Goal: Task Accomplishment & Management: Manage account settings

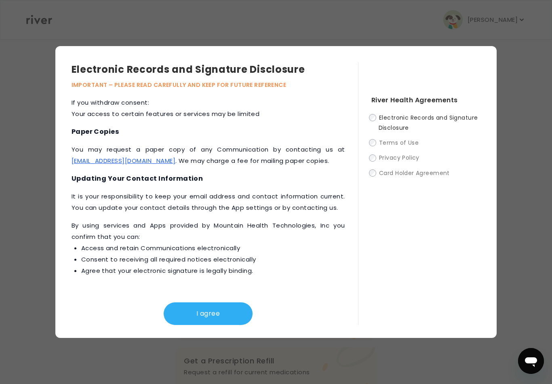
scroll to position [399, 0]
click at [181, 325] on button "I agree" at bounding box center [208, 313] width 89 height 23
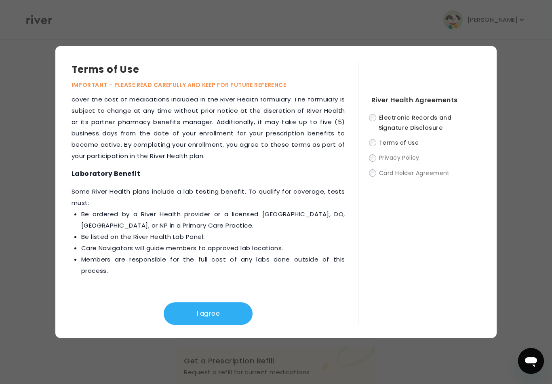
scroll to position [1143, 0]
click at [226, 325] on button "I agree" at bounding box center [208, 313] width 89 height 23
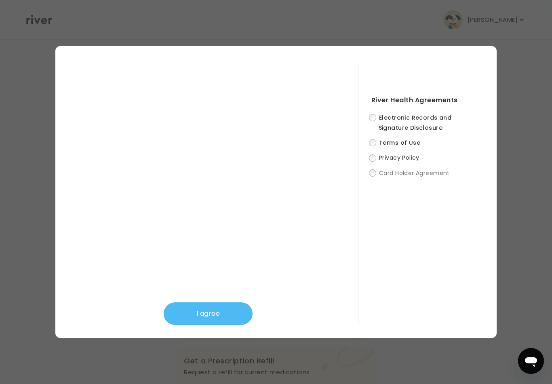
click at [227, 320] on button "I agree" at bounding box center [208, 313] width 89 height 23
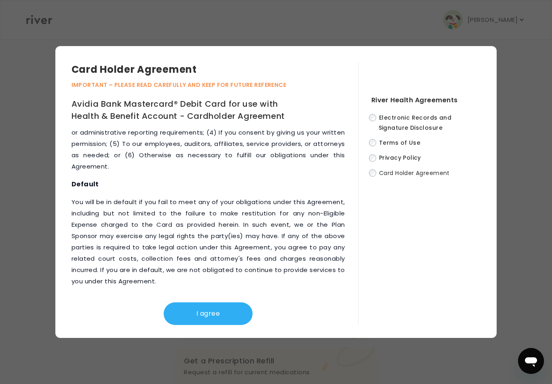
scroll to position [4432, 0]
click at [209, 325] on button "I agree" at bounding box center [208, 313] width 89 height 23
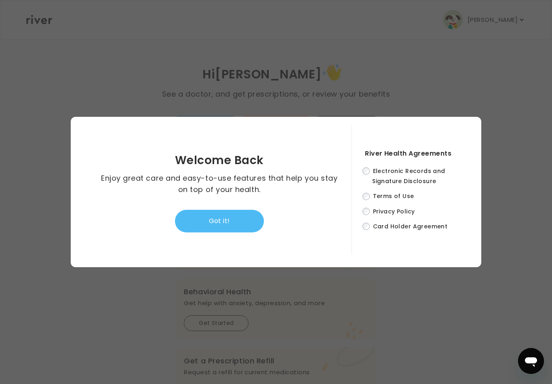
click at [201, 232] on button "Got it!" at bounding box center [219, 221] width 89 height 23
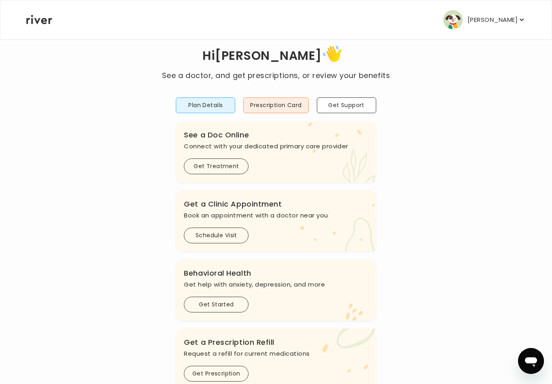
scroll to position [12, 0]
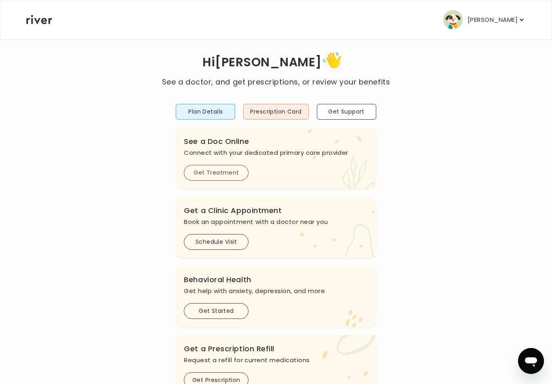
click at [212, 172] on button "Get Treatment" at bounding box center [216, 173] width 65 height 16
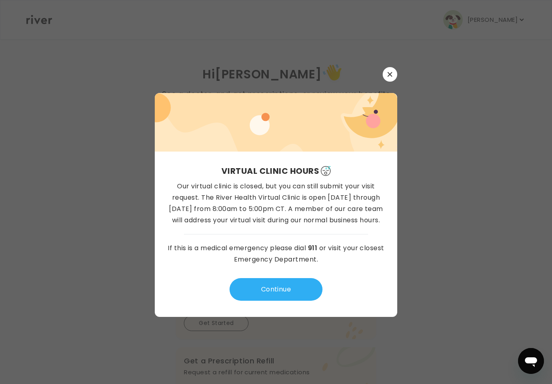
scroll to position [13, 0]
click at [386, 67] on button "button" at bounding box center [390, 74] width 15 height 15
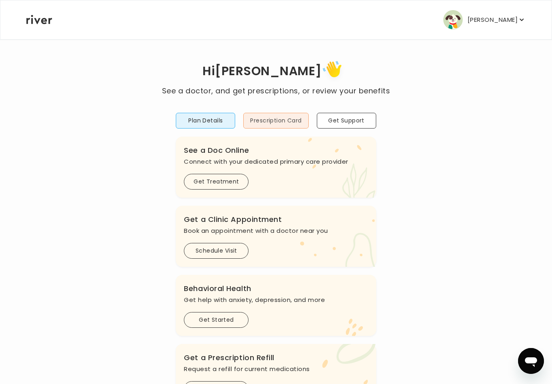
click at [289, 126] on button "Prescription Card" at bounding box center [275, 121] width 65 height 16
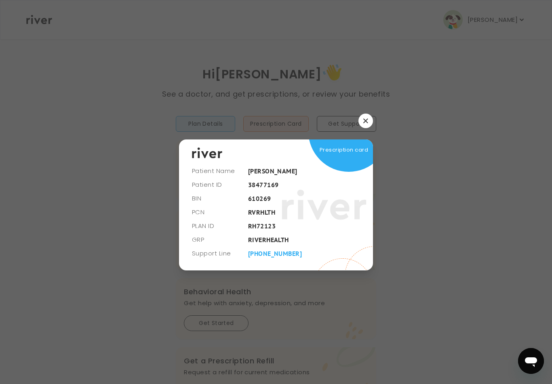
click at [366, 123] on icon "button" at bounding box center [365, 120] width 5 height 5
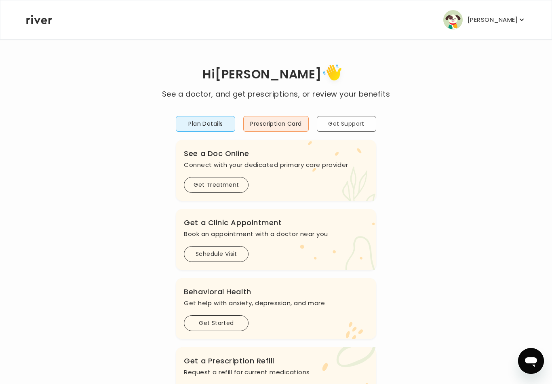
click at [359, 124] on button "Get Support" at bounding box center [346, 124] width 59 height 16
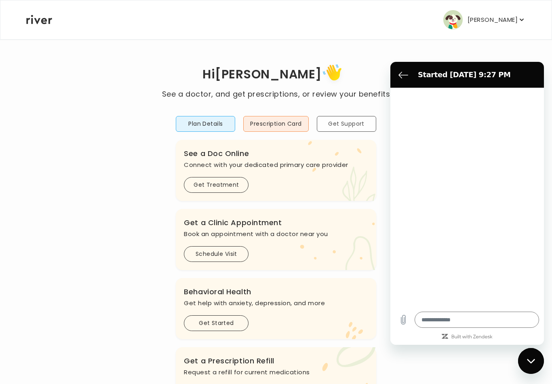
type textarea "*"
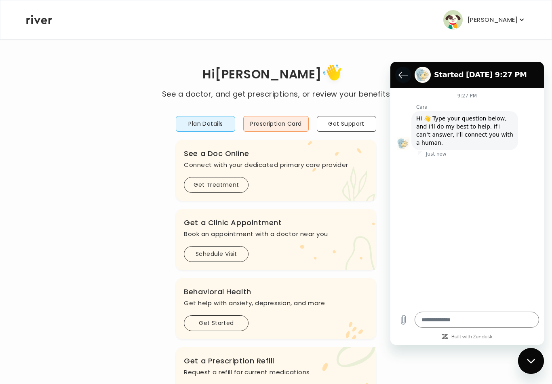
click at [404, 74] on icon "Back to the conversation list" at bounding box center [404, 75] width 10 height 10
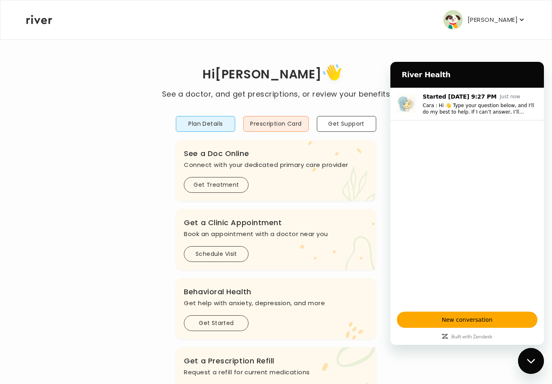
click at [75, 170] on div "Hi [PERSON_NAME] See a doctor, and get prescriptions, or review your benefits P…" at bounding box center [276, 269] width 501 height 416
click at [212, 124] on button "Plan Details" at bounding box center [205, 124] width 59 height 16
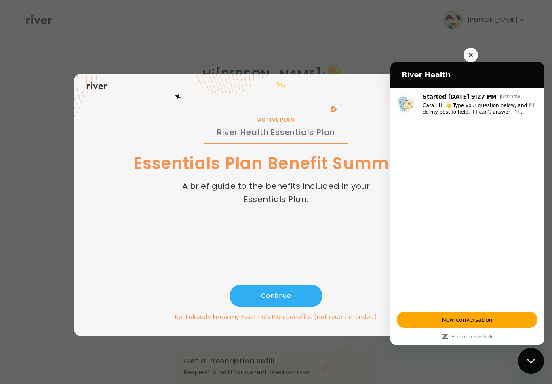
click at [527, 364] on div "Close messaging window" at bounding box center [531, 361] width 24 height 24
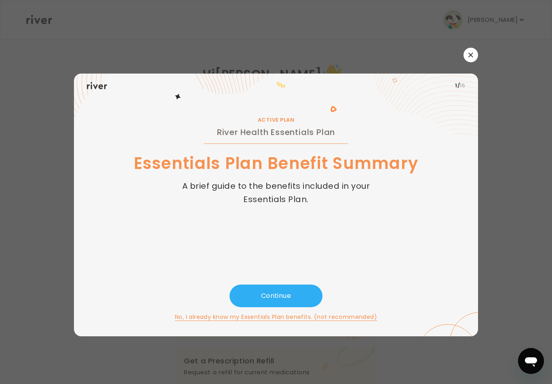
click at [468, 62] on button "button" at bounding box center [471, 55] width 15 height 15
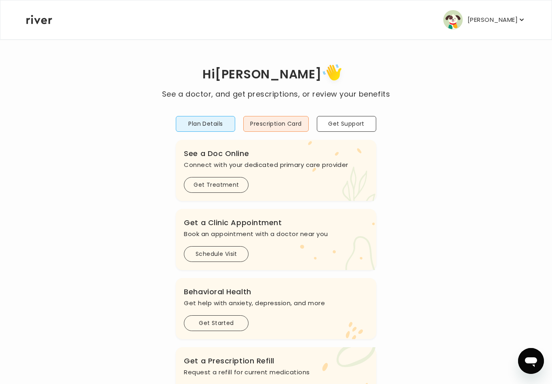
click at [518, 25] on p "[PERSON_NAME]" at bounding box center [493, 19] width 50 height 11
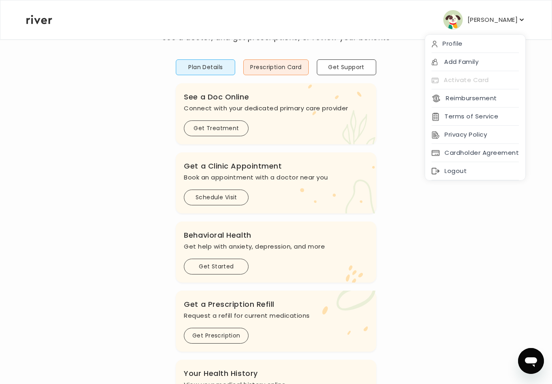
scroll to position [57, 0]
click at [209, 192] on button "Schedule Visit" at bounding box center [216, 197] width 65 height 16
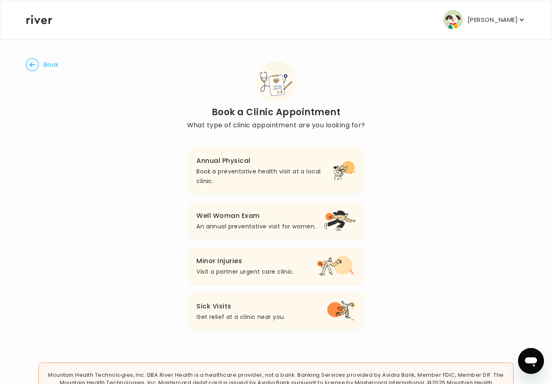
click at [225, 257] on h3 "Minor Injuries" at bounding box center [246, 261] width 98 height 11
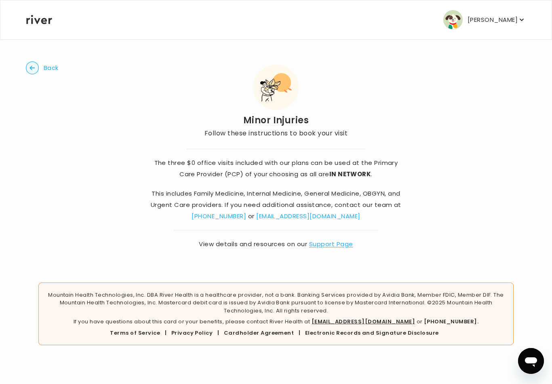
click at [333, 243] on link "Support Page" at bounding box center [331, 244] width 44 height 8
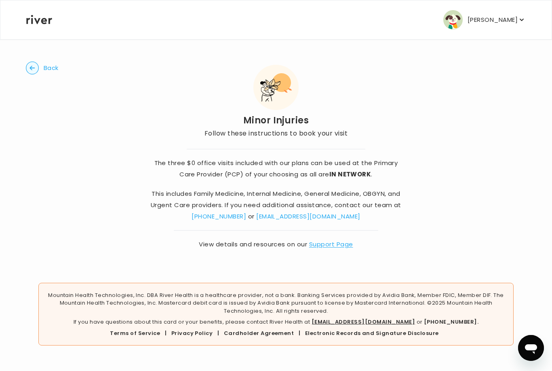
click at [515, 22] on p "[PERSON_NAME]" at bounding box center [493, 19] width 50 height 11
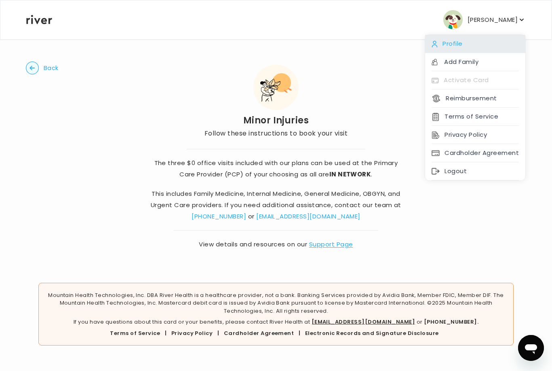
click at [454, 41] on div "Profile" at bounding box center [475, 44] width 100 height 18
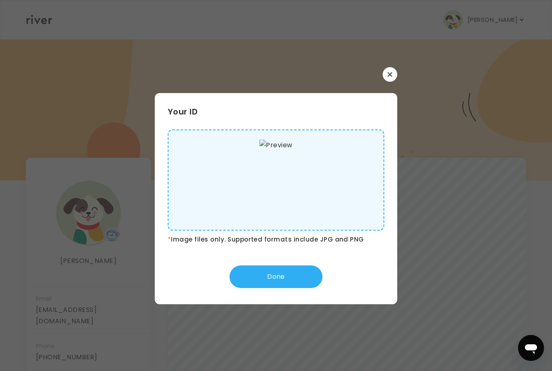
click at [387, 82] on button "button" at bounding box center [390, 74] width 15 height 15
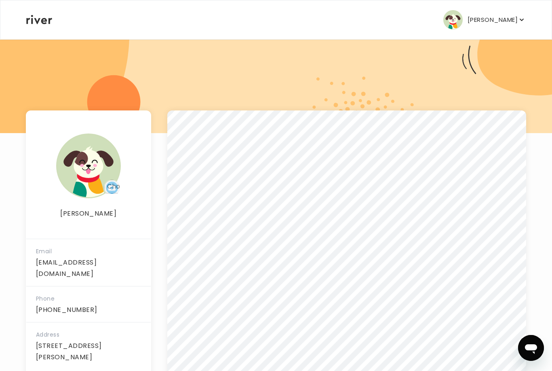
scroll to position [67, 0]
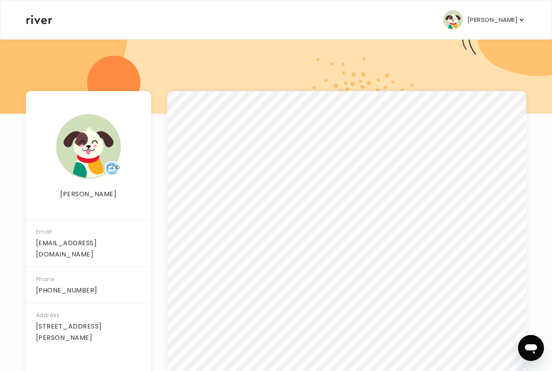
click at [382, 81] on div at bounding box center [276, 43] width 552 height 142
click at [104, 170] on input "file" at bounding box center [112, 168] width 16 height 16
type input "**********"
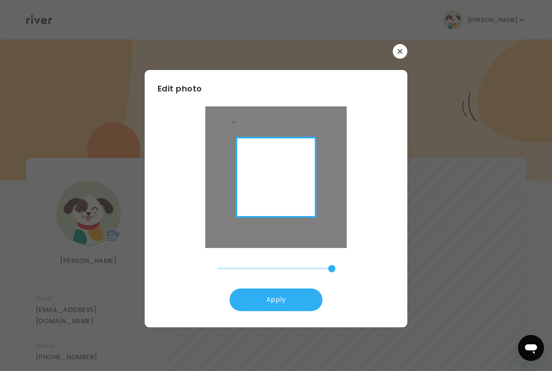
type input "******"
click at [290, 305] on button "Apply" at bounding box center [276, 299] width 93 height 23
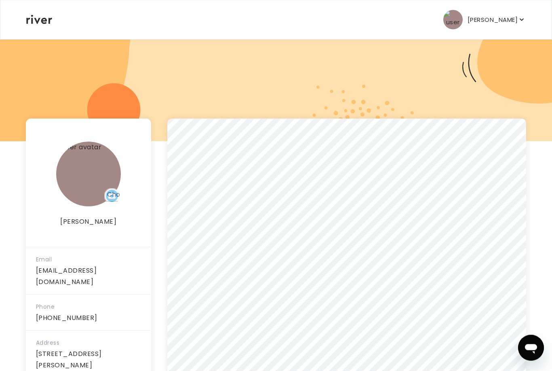
scroll to position [67, 0]
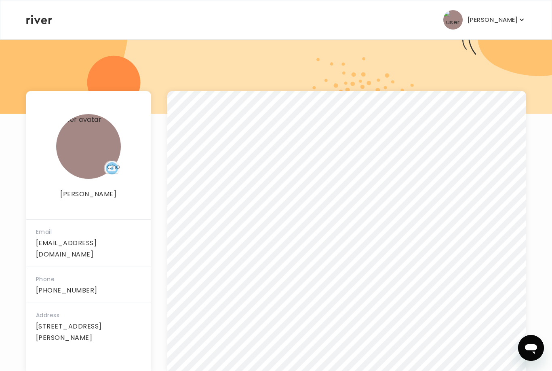
click at [20, 76] on div at bounding box center [276, 43] width 552 height 142
click at [16, 81] on div at bounding box center [276, 43] width 552 height 142
click at [509, 25] on p "[PERSON_NAME]" at bounding box center [493, 19] width 50 height 11
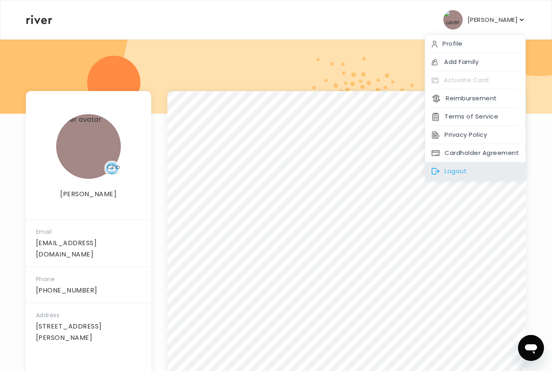
click at [463, 169] on div "Logout" at bounding box center [475, 171] width 100 height 18
